Goal: Transaction & Acquisition: Purchase product/service

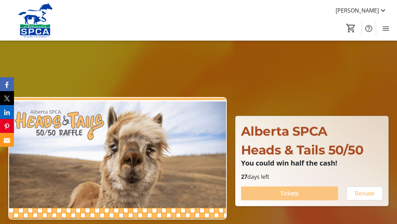
click at [298, 192] on span "Tickets" at bounding box center [289, 194] width 18 height 8
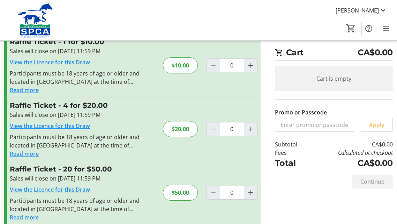
scroll to position [35, 0]
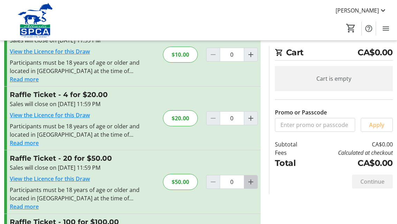
click at [251, 183] on mat-icon "Increment by one" at bounding box center [250, 182] width 8 height 8
type input "1"
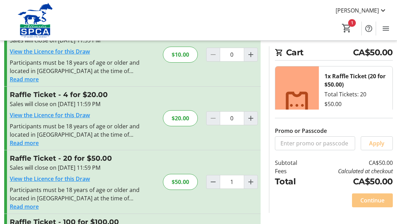
click at [362, 199] on span "Continue" at bounding box center [372, 201] width 24 height 8
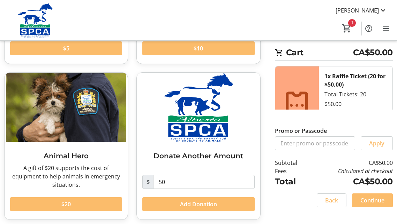
scroll to position [158, 0]
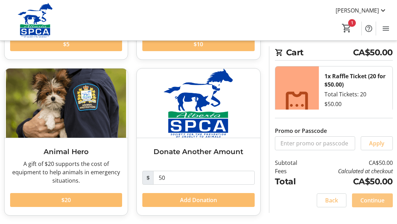
click at [374, 204] on span "Continue" at bounding box center [372, 201] width 24 height 8
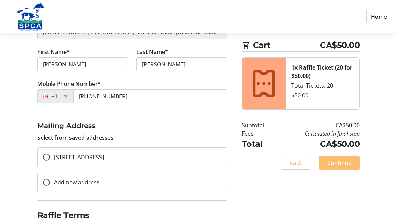
scroll to position [133, 0]
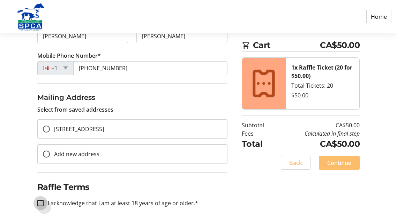
click at [40, 204] on input "I acknowledge that I am at least 18 years of age or older.*" at bounding box center [40, 203] width 6 height 6
checkbox input "true"
click at [45, 129] on input "[STREET_ADDRESS]" at bounding box center [46, 129] width 7 height 7
radio input "true"
click at [341, 163] on span "Continue" at bounding box center [339, 163] width 24 height 8
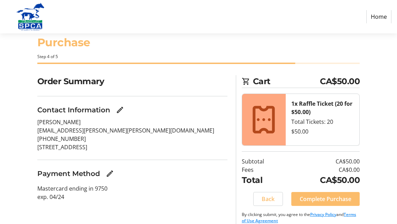
scroll to position [24, 0]
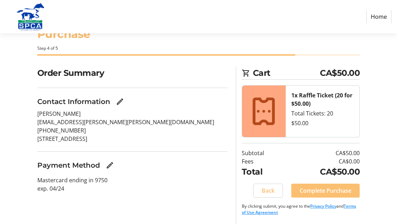
click at [326, 191] on span "Complete Purchase" at bounding box center [325, 191] width 52 height 8
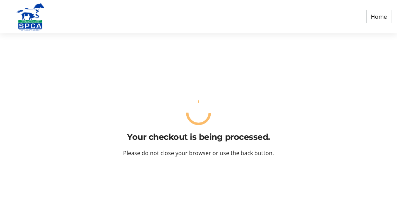
scroll to position [0, 0]
